Goal: Task Accomplishment & Management: Use online tool/utility

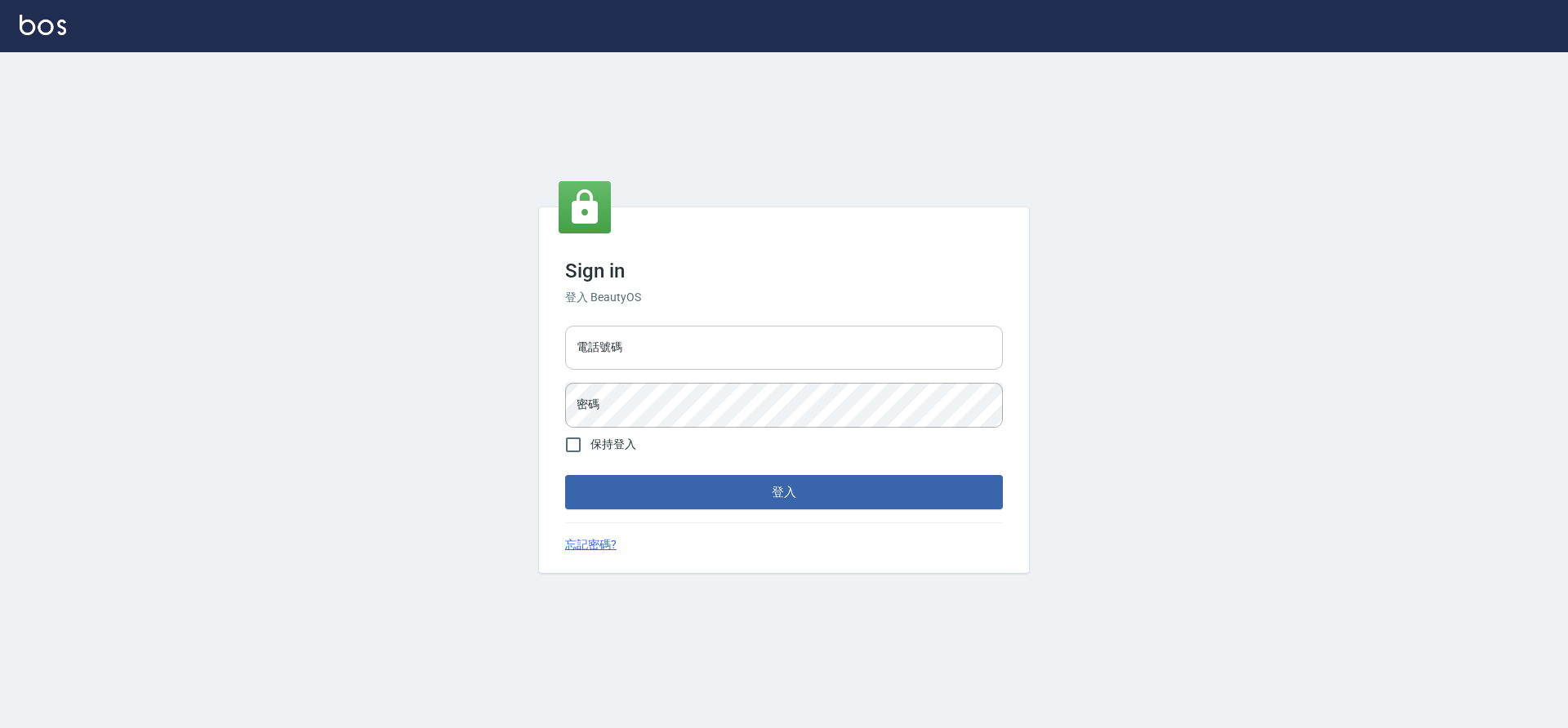
click at [639, 343] on input "電話號碼" at bounding box center [784, 348] width 438 height 44
type input "7805667"
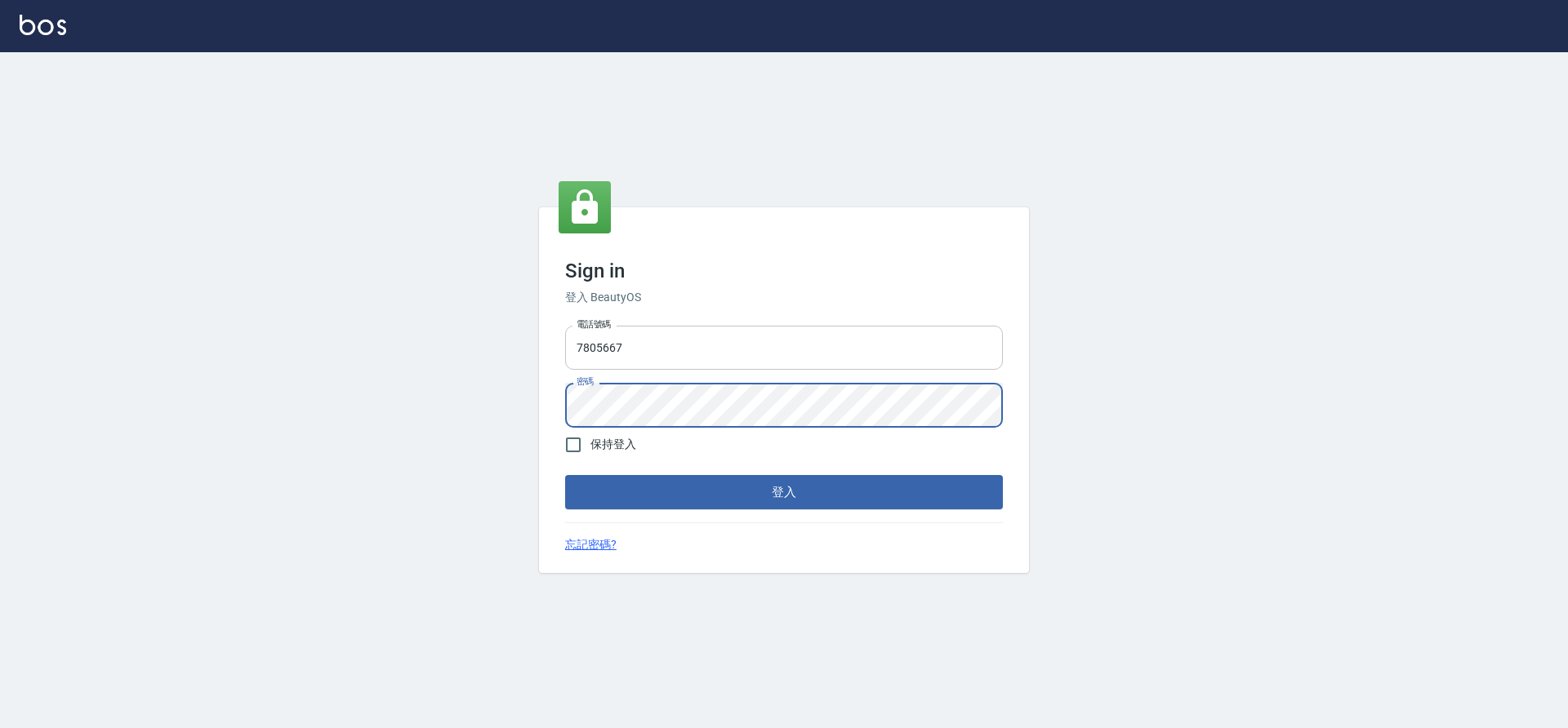
click at [566, 476] on button "登入" at bounding box center [784, 493] width 438 height 34
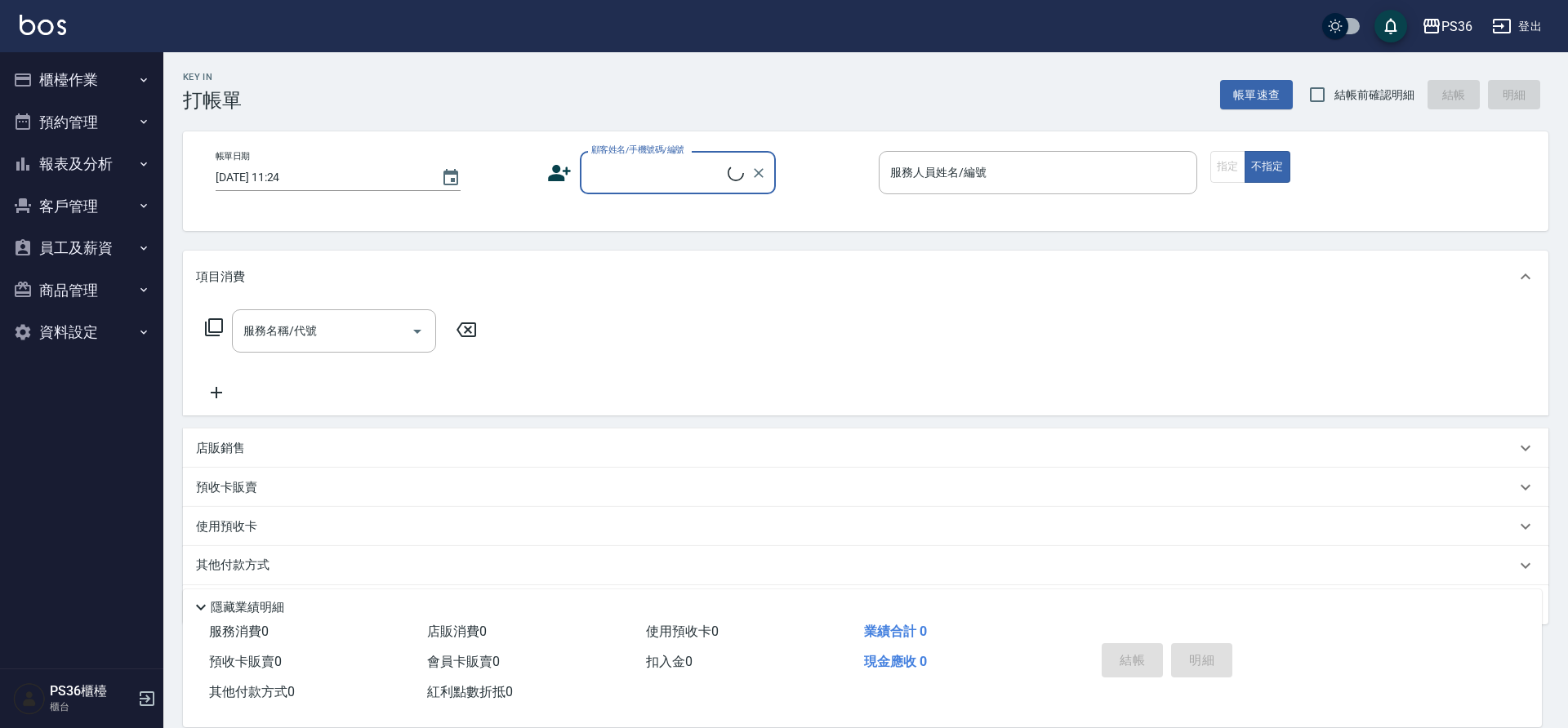
click at [75, 87] on button "櫃檯作業" at bounding box center [81, 79] width 150 height 43
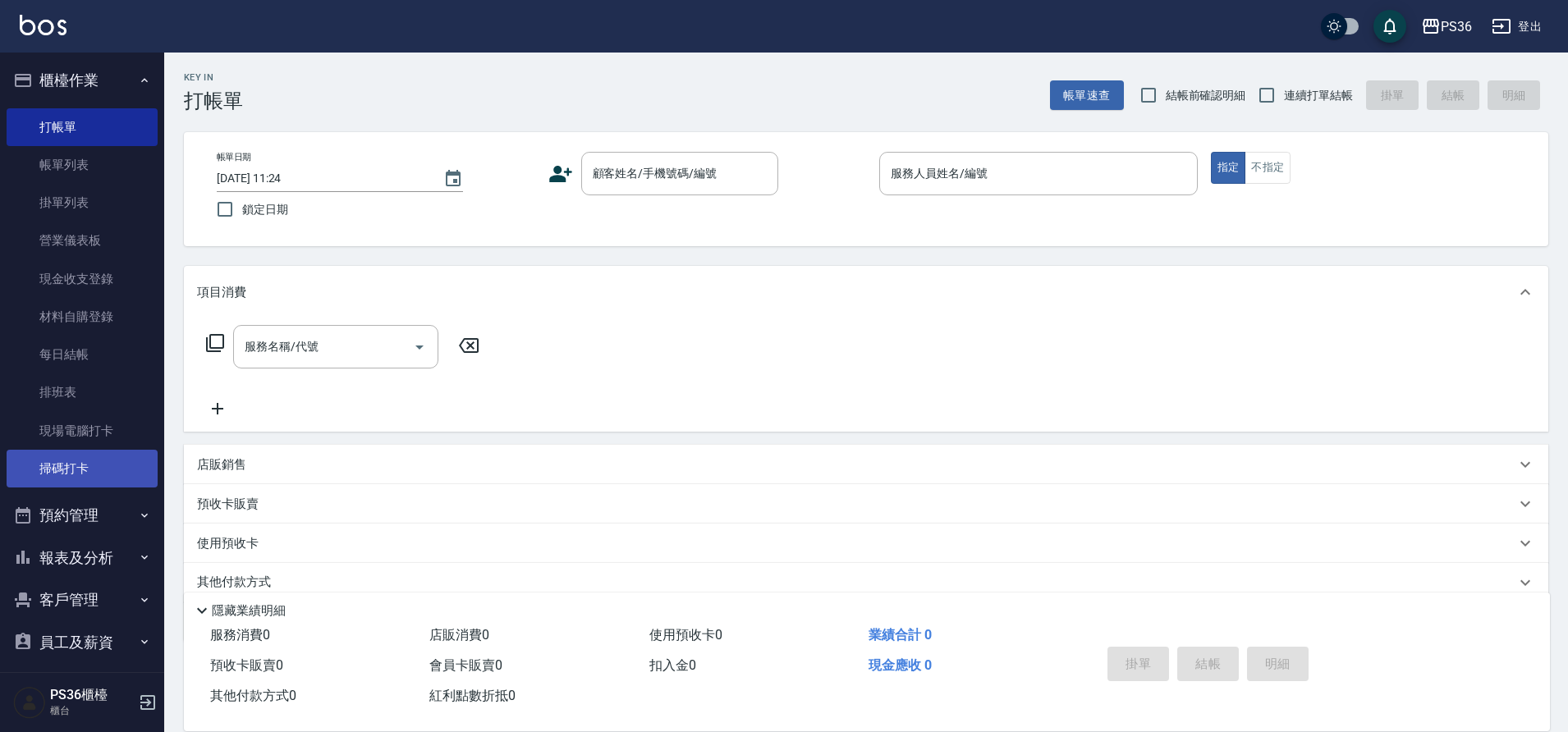
click at [103, 465] on link "掃碼打卡" at bounding box center [82, 469] width 151 height 38
